Goal: Task Accomplishment & Management: Manage account settings

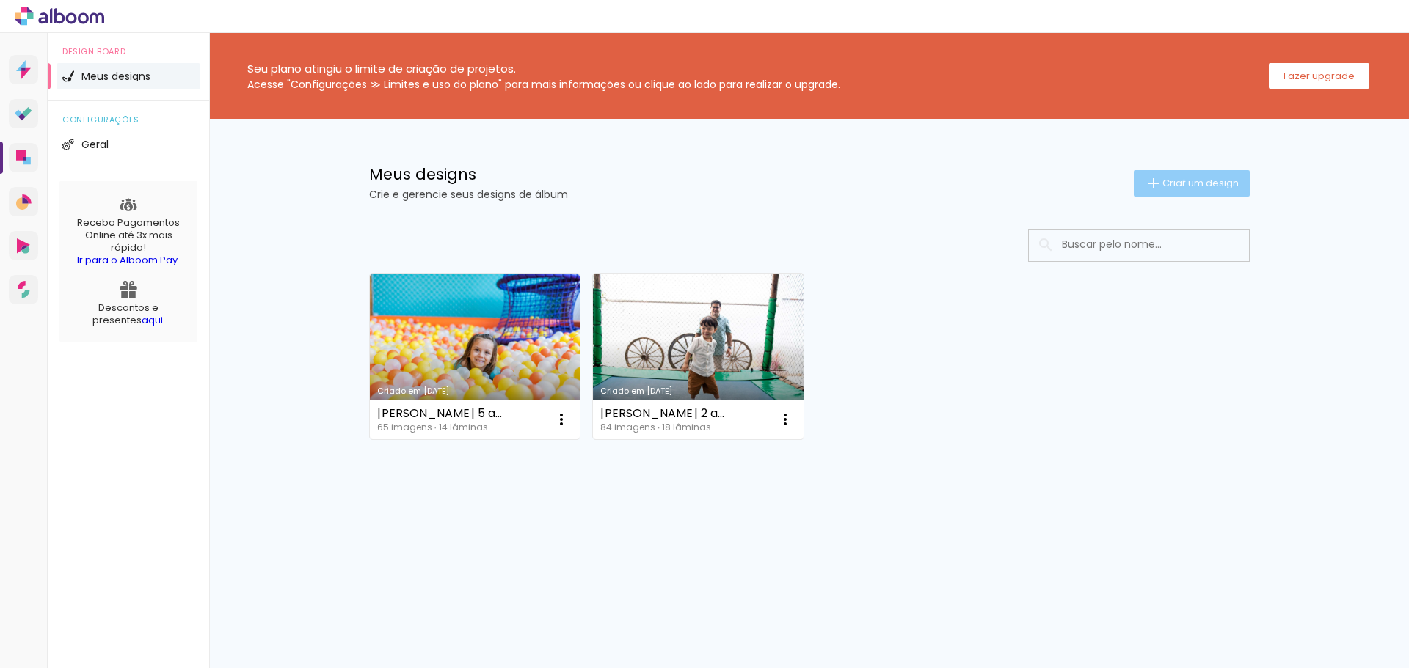
click at [1181, 181] on span "Criar um design" at bounding box center [1200, 183] width 76 height 10
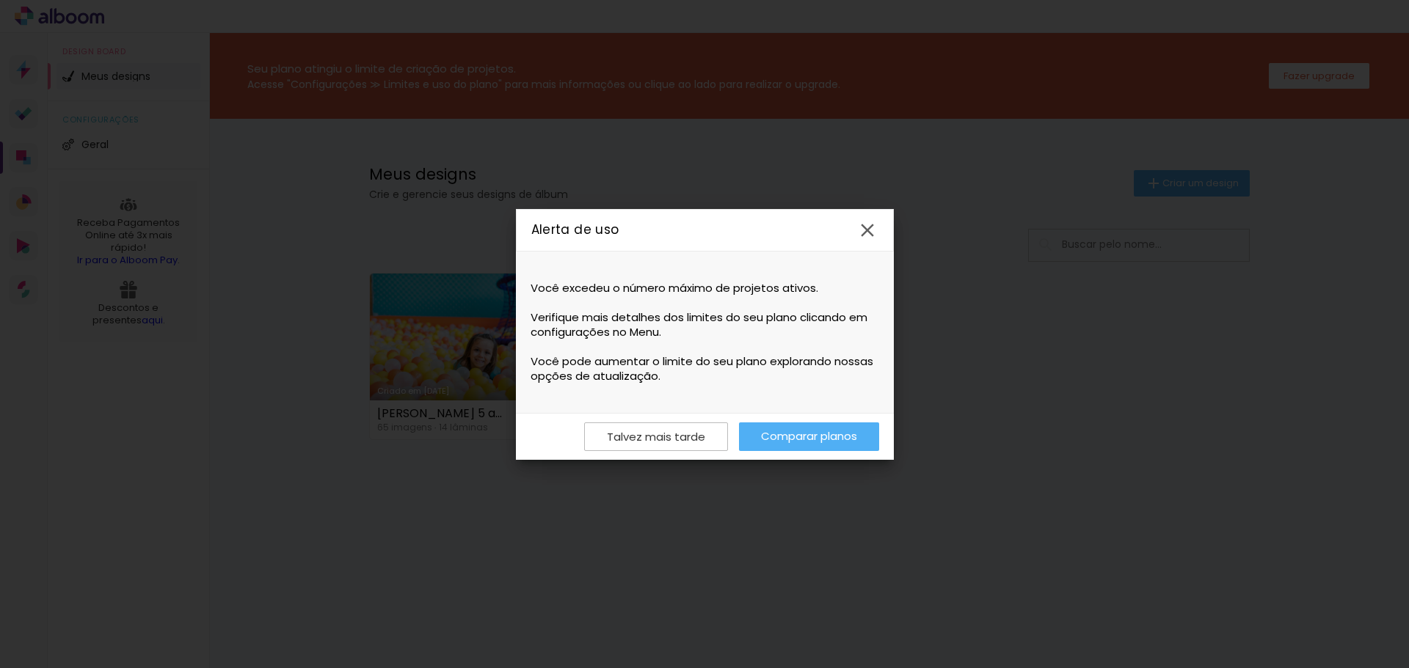
click at [772, 430] on link "Comparar planos" at bounding box center [809, 437] width 140 height 29
click at [869, 231] on iron-icon at bounding box center [867, 230] width 22 height 22
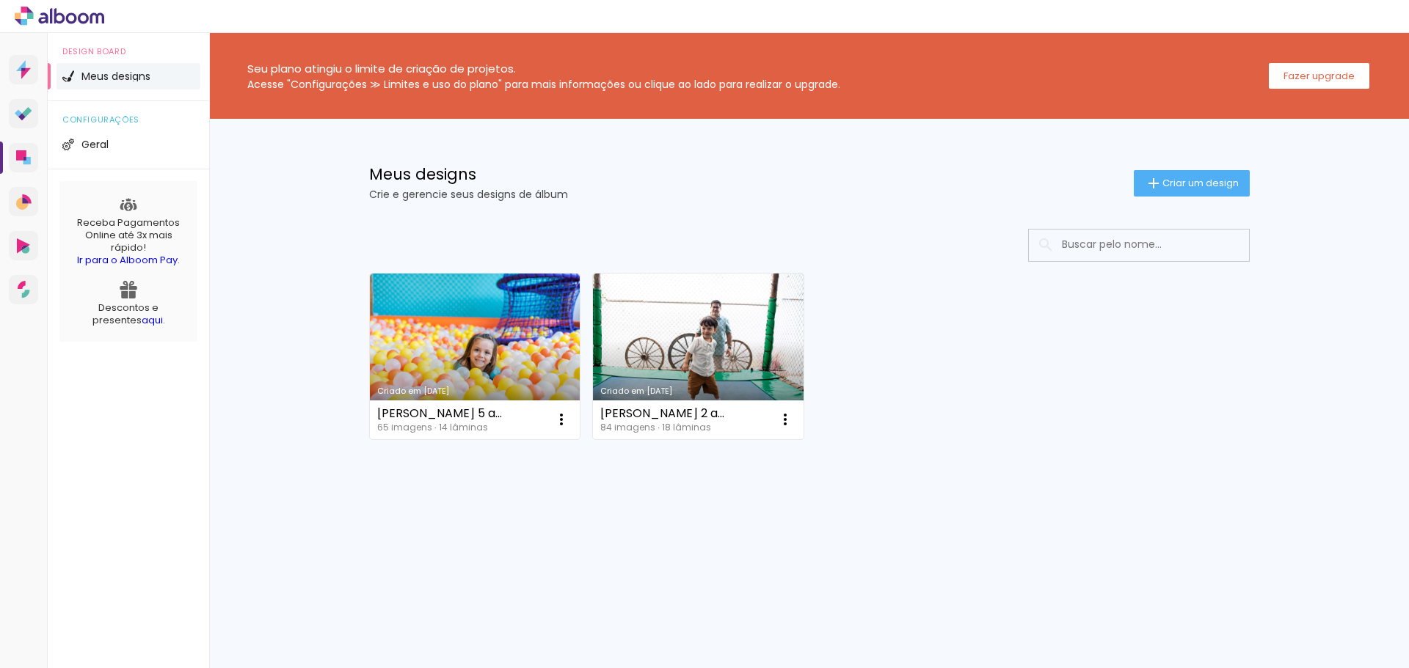
click at [67, 18] on icon at bounding box center [71, 17] width 11 height 11
click at [70, 24] on icon at bounding box center [60, 16] width 90 height 19
